Goal: Task Accomplishment & Management: Manage account settings

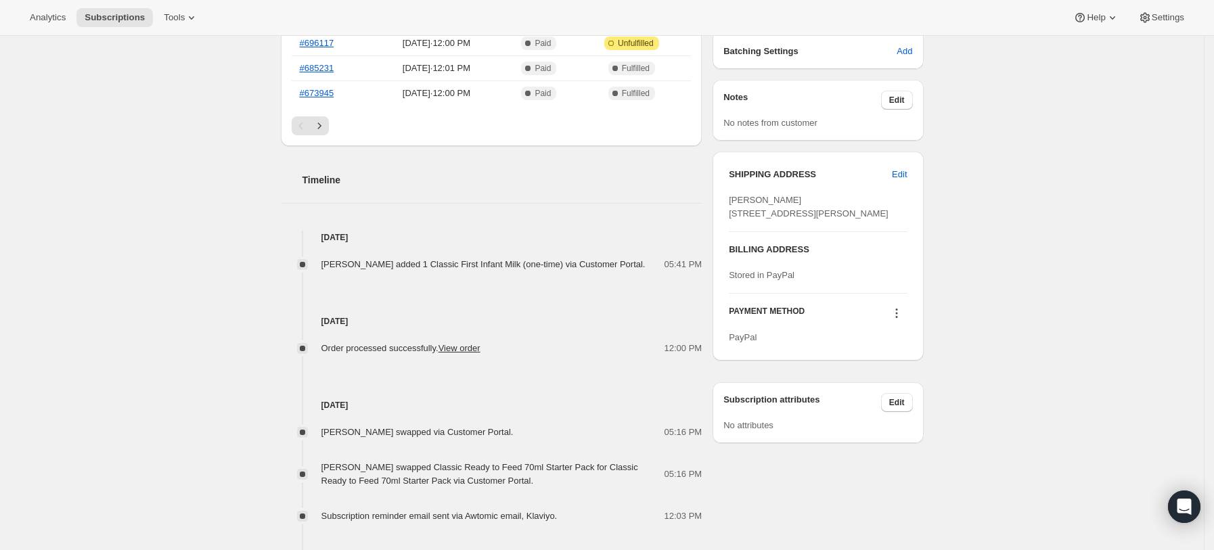
scroll to position [451, 0]
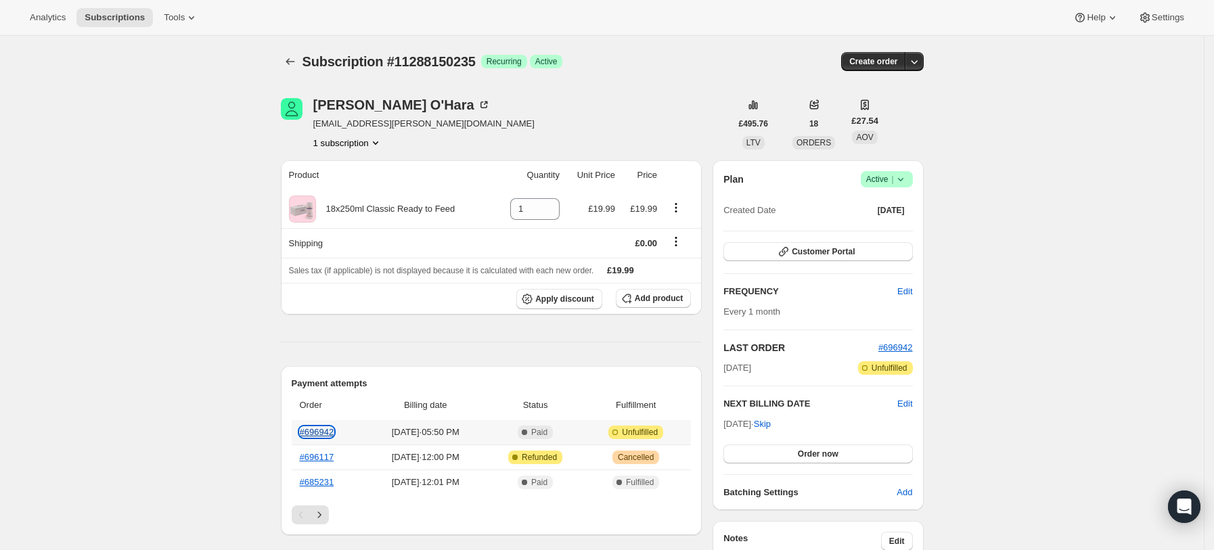
click at [322, 427] on link "#696942" at bounding box center [317, 432] width 35 height 10
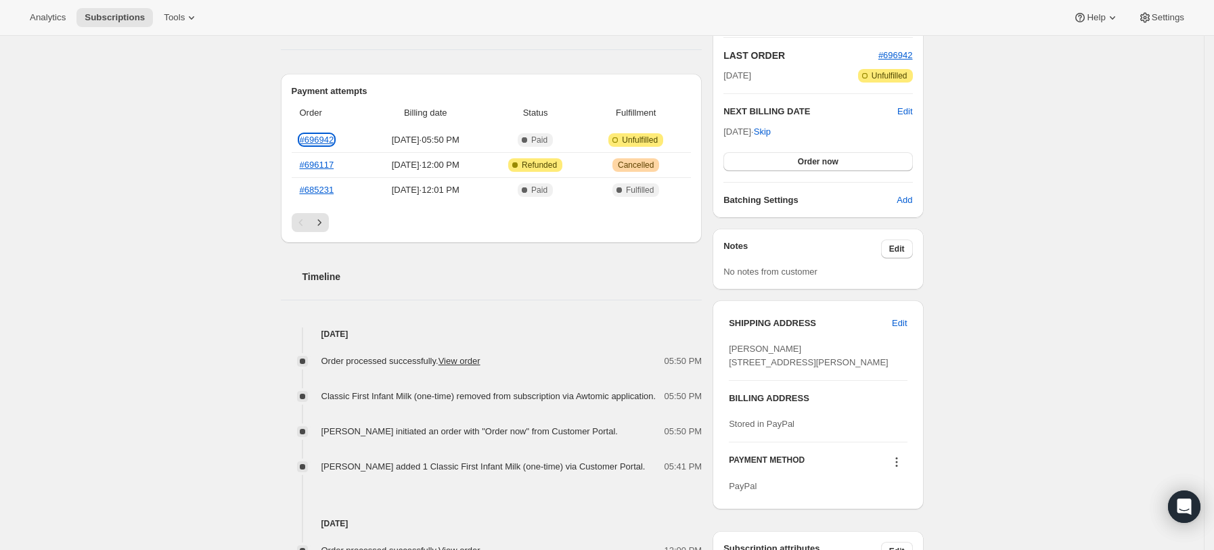
scroll to position [451, 0]
